Goal: Navigation & Orientation: Find specific page/section

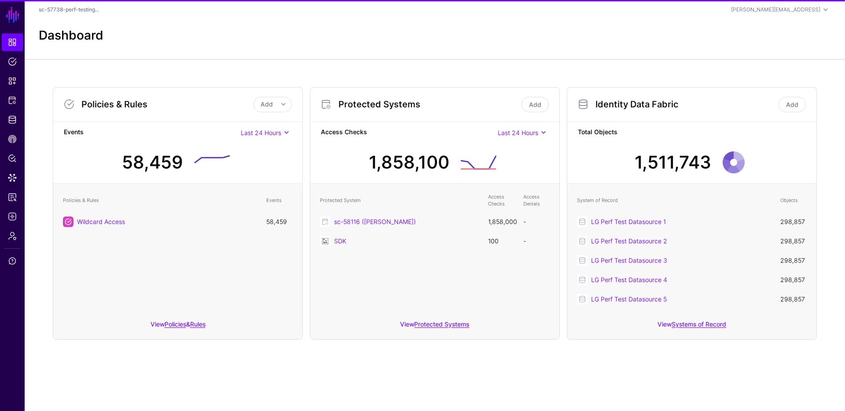
click at [347, 219] on link "sc-58116 ([PERSON_NAME])" at bounding box center [375, 221] width 82 height 7
click at [633, 222] on link "LG Perf Test Datasource 1" at bounding box center [628, 221] width 75 height 7
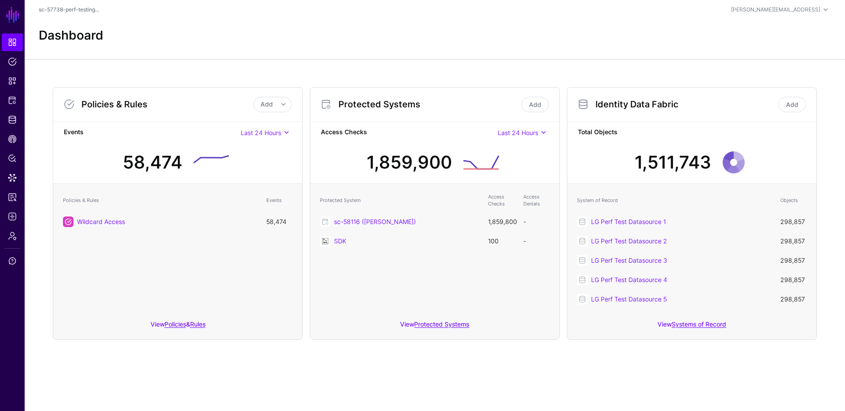
drag, startPoint x: 448, startPoint y: 159, endPoint x: 413, endPoint y: 158, distance: 34.8
click at [444, 158] on div "1,859,900" at bounding box center [409, 162] width 85 height 26
click at [385, 156] on div "1,859,900" at bounding box center [409, 162] width 85 height 26
drag, startPoint x: 365, startPoint y: 157, endPoint x: 451, endPoint y: 164, distance: 86.6
click at [451, 164] on div "1,859,900" at bounding box center [409, 162] width 92 height 26
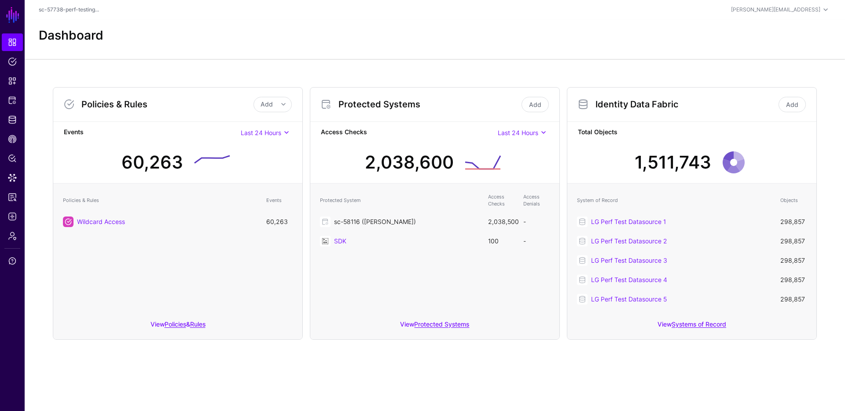
click at [366, 218] on link "sc-58116 ([PERSON_NAME])" at bounding box center [375, 221] width 82 height 7
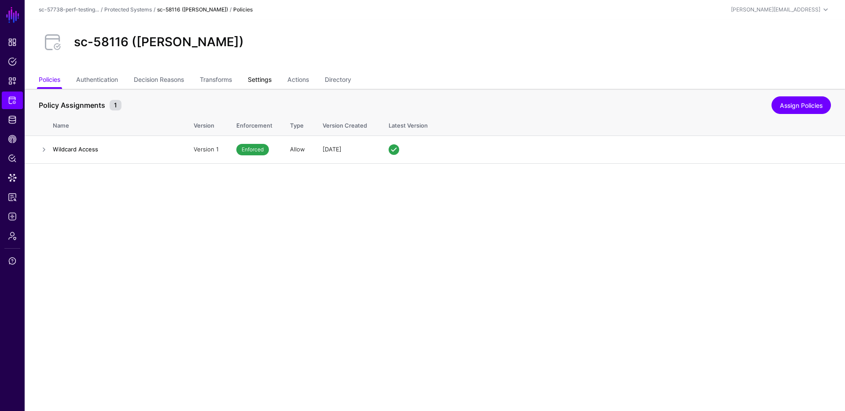
click at [258, 79] on link "Settings" at bounding box center [260, 80] width 24 height 17
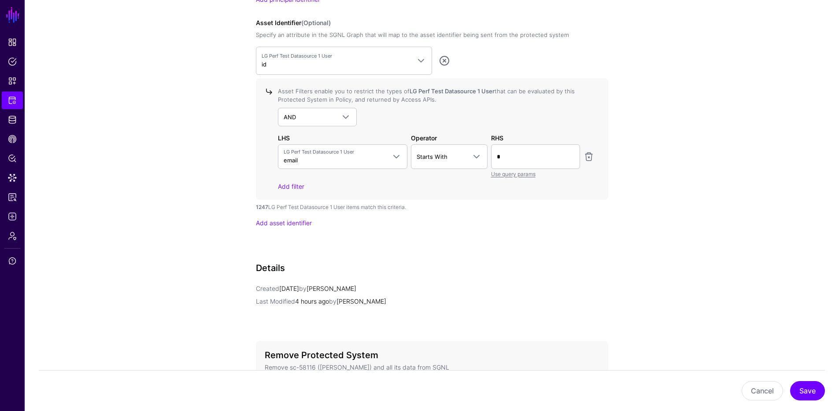
scroll to position [704, 0]
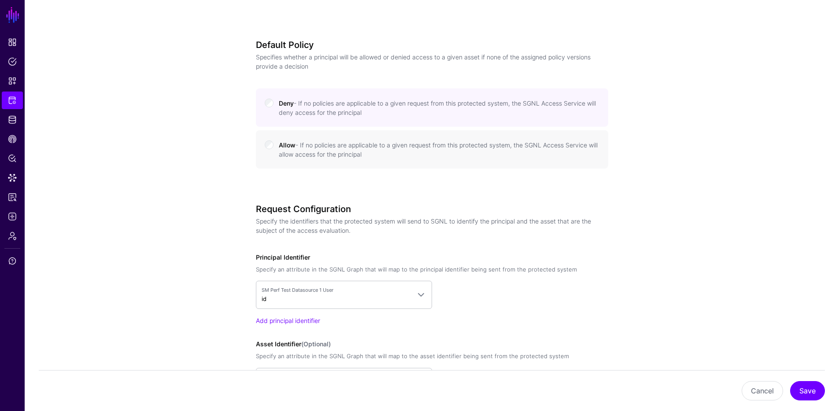
scroll to position [352, 0]
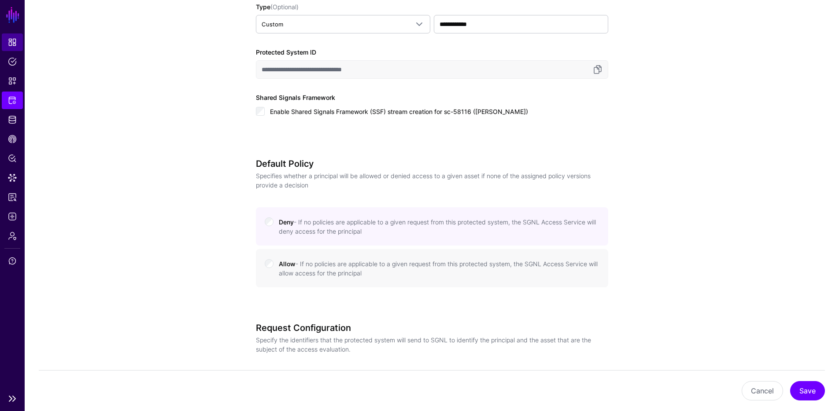
click at [11, 37] on link "Dashboard" at bounding box center [12, 42] width 21 height 18
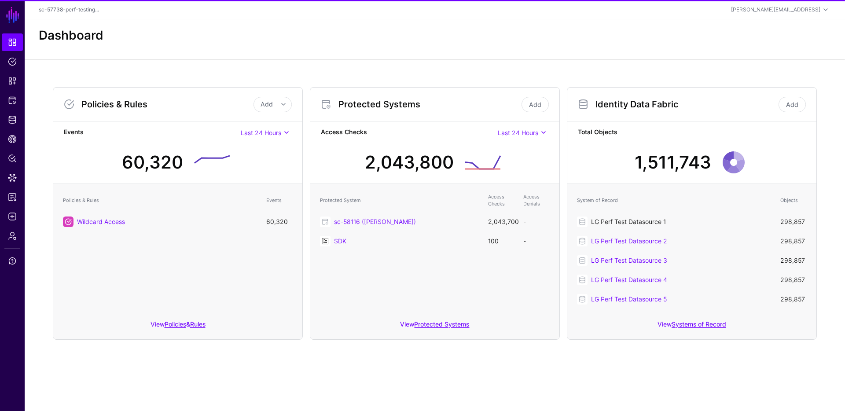
click at [613, 221] on link "LG Perf Test Datasource 1" at bounding box center [628, 221] width 75 height 7
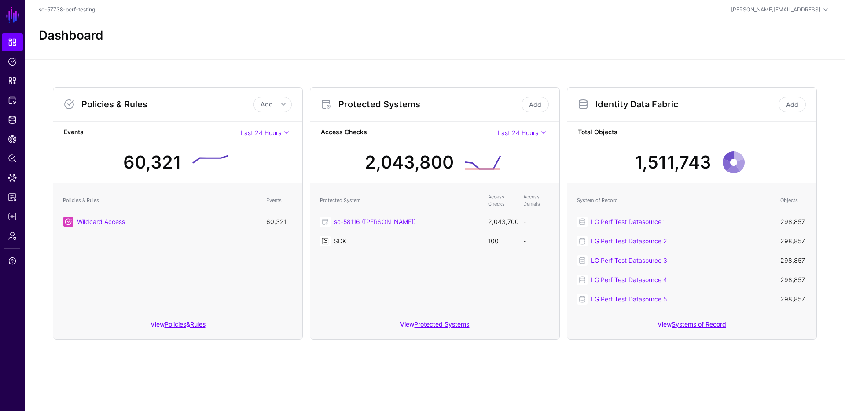
click at [343, 240] on link "SDK" at bounding box center [340, 240] width 12 height 7
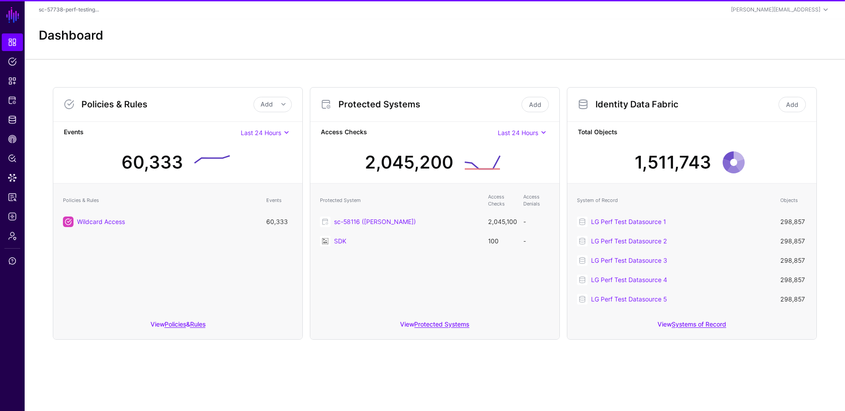
click at [375, 222] on link "sc-58116 ([PERSON_NAME])" at bounding box center [375, 221] width 82 height 7
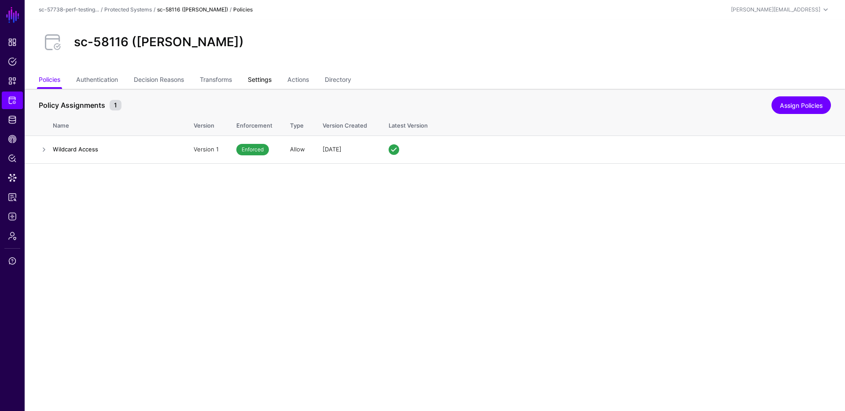
click at [267, 76] on link "Settings" at bounding box center [260, 80] width 24 height 17
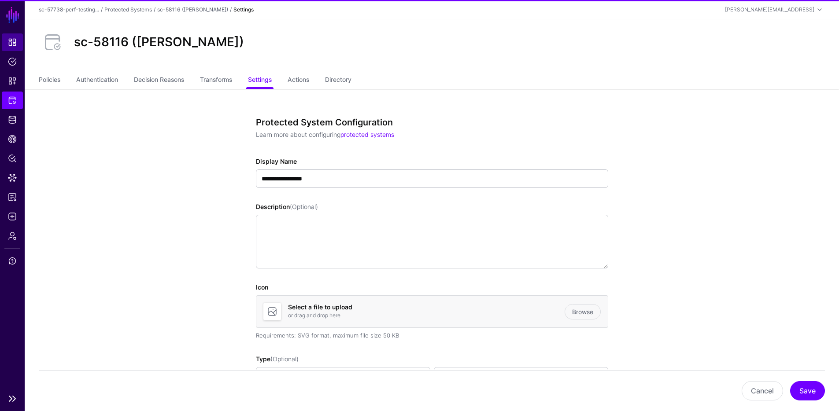
click at [11, 40] on span "Dashboard" at bounding box center [12, 42] width 9 height 9
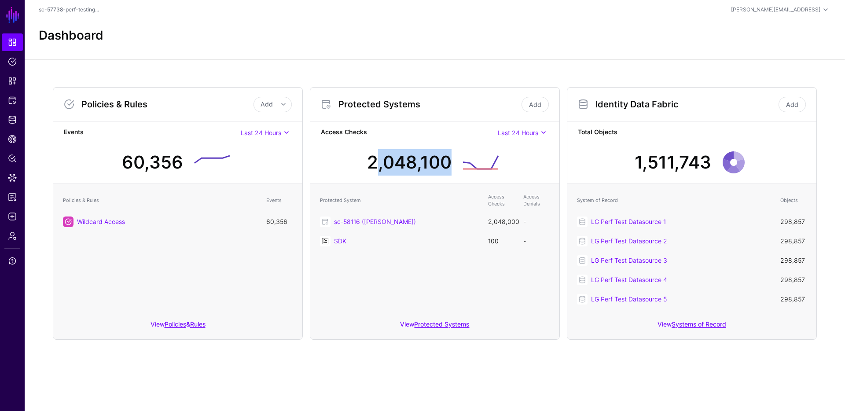
drag, startPoint x: 423, startPoint y: 162, endPoint x: 441, endPoint y: 162, distance: 18.1
click at [441, 162] on div "2,048,100" at bounding box center [410, 162] width 92 height 26
click at [390, 168] on div "2,274,200" at bounding box center [409, 162] width 87 height 26
